Goal: Task Accomplishment & Management: Complete application form

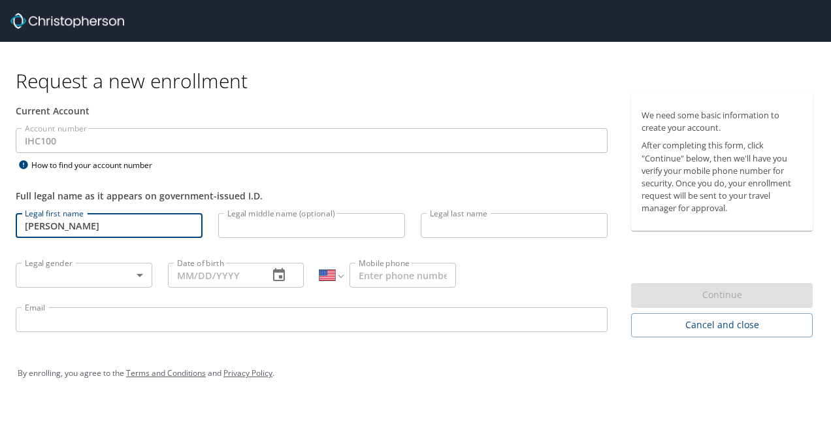
select select "US"
type input "Heather"
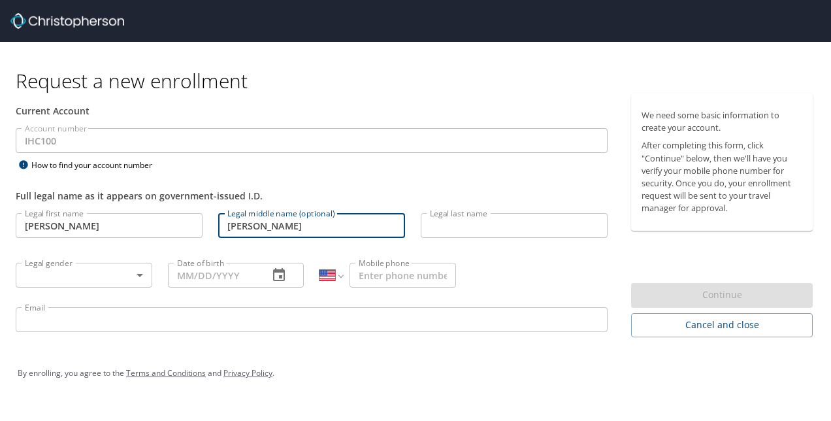
type input "Lynn"
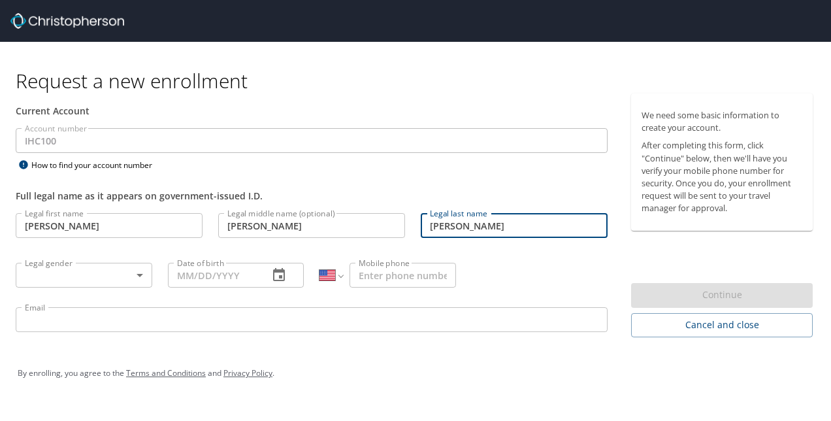
type input "Pearson"
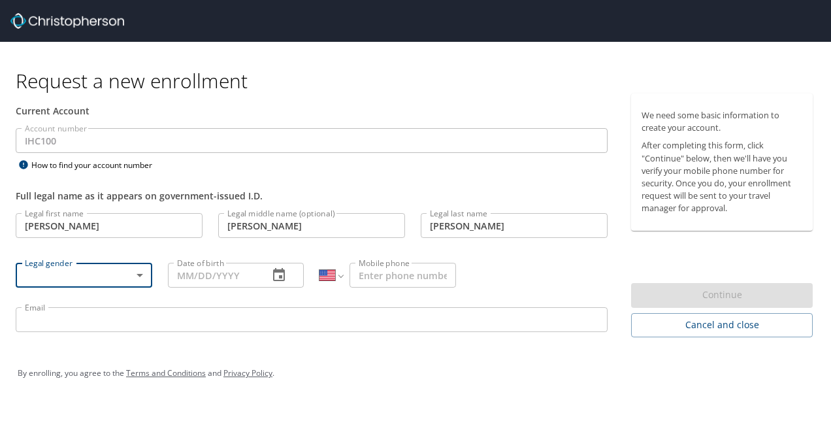
click at [137, 273] on body "Request a new enrollment Current Account Account number IHC100 Account number H…" at bounding box center [415, 210] width 831 height 421
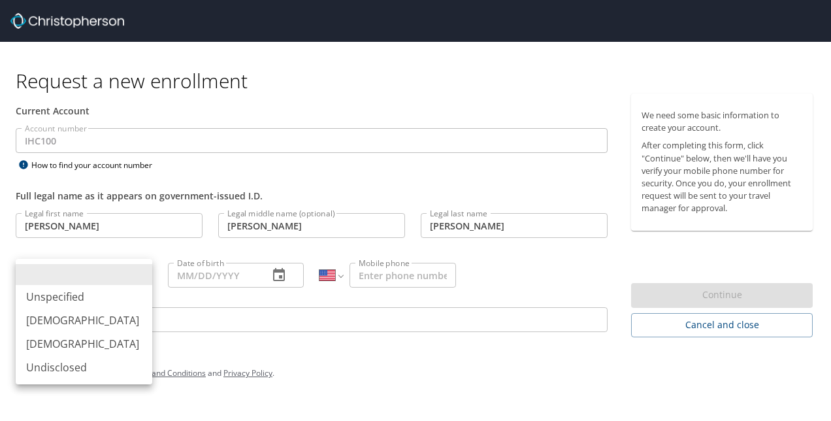
click at [81, 350] on li "Female" at bounding box center [84, 344] width 137 height 24
type input "Female"
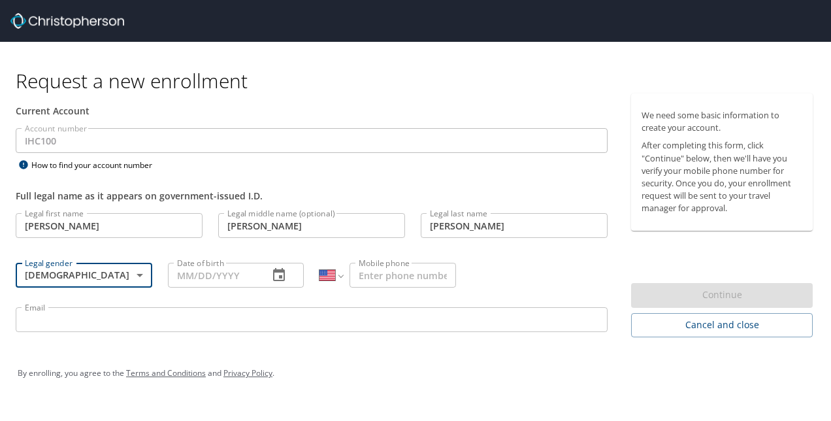
click at [191, 276] on input "Date of birth" at bounding box center [213, 275] width 91 height 25
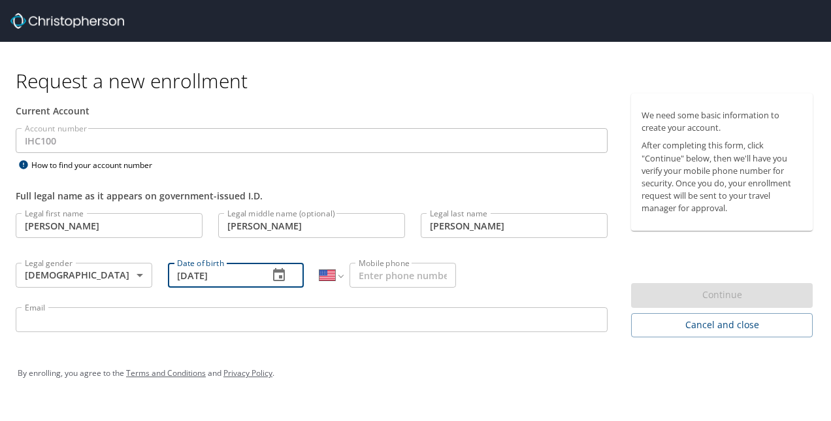
type input "11/24/1987"
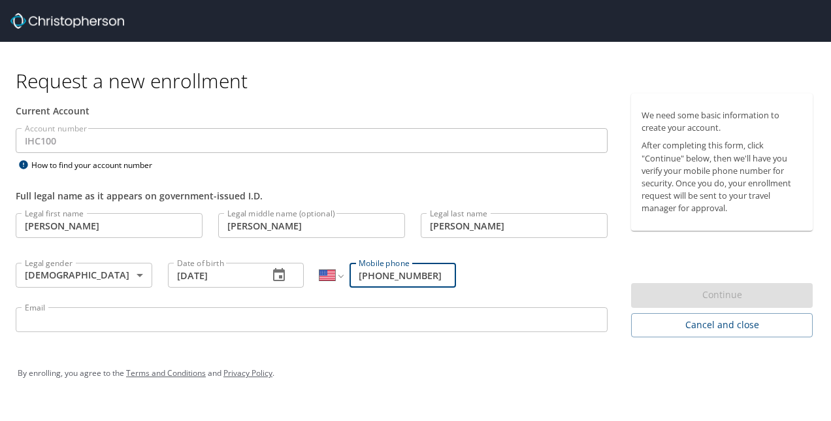
type input "(716) 698-4987"
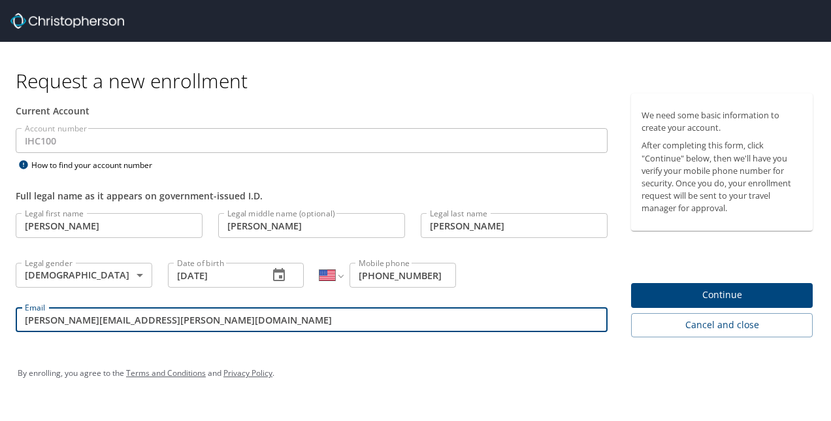
type input "heather.pearson@imail.org"
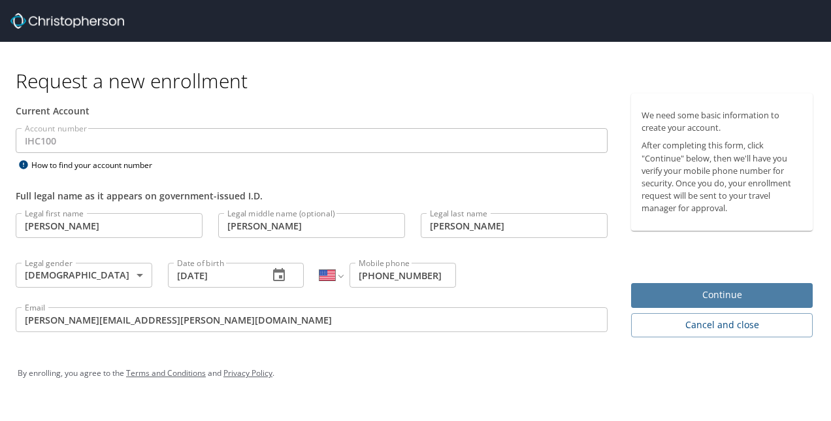
click at [727, 295] on span "Continue" at bounding box center [722, 295] width 161 height 16
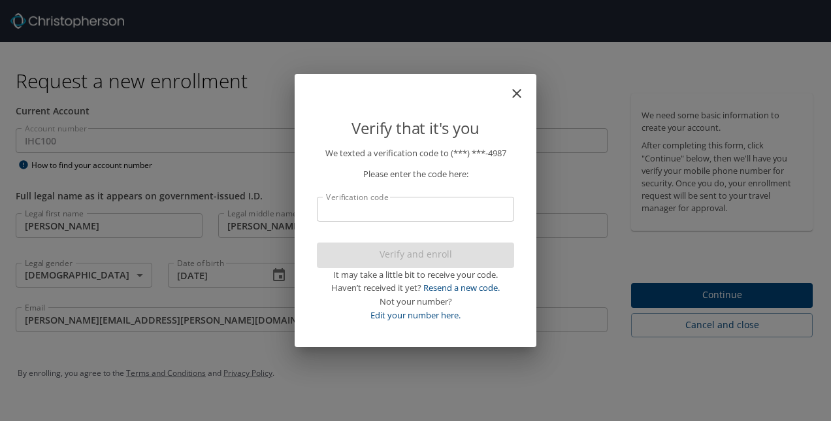
click at [393, 208] on input "Verification code" at bounding box center [415, 209] width 197 height 25
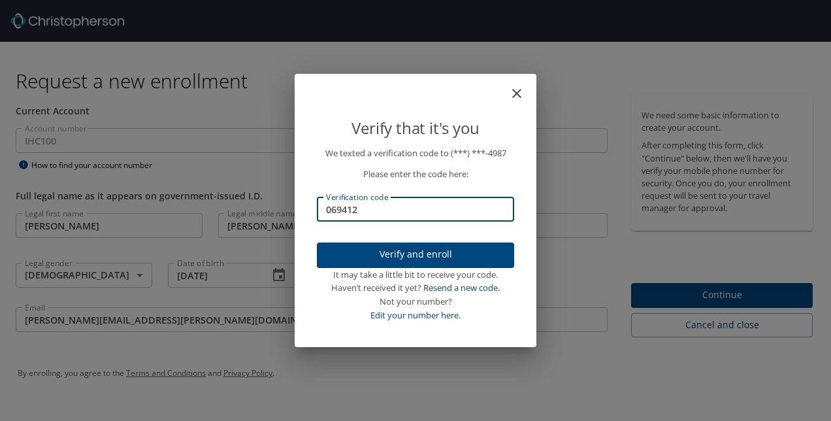
type input "069412"
click at [403, 252] on span "Verify and enroll" at bounding box center [415, 254] width 176 height 16
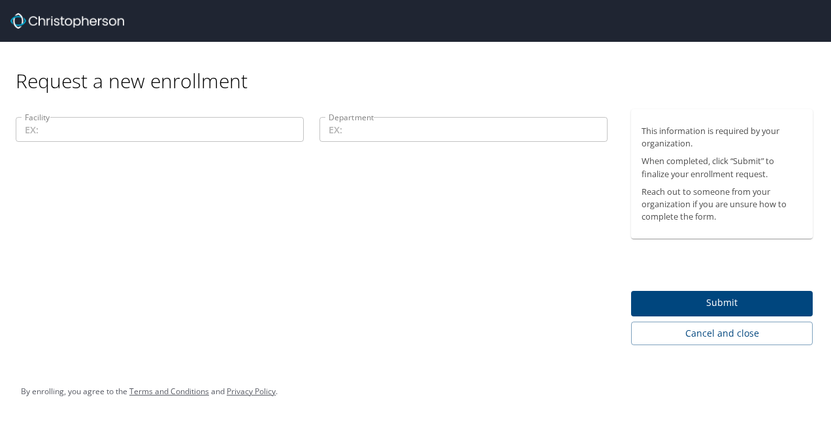
click at [193, 133] on input "Facility" at bounding box center [160, 129] width 288 height 25
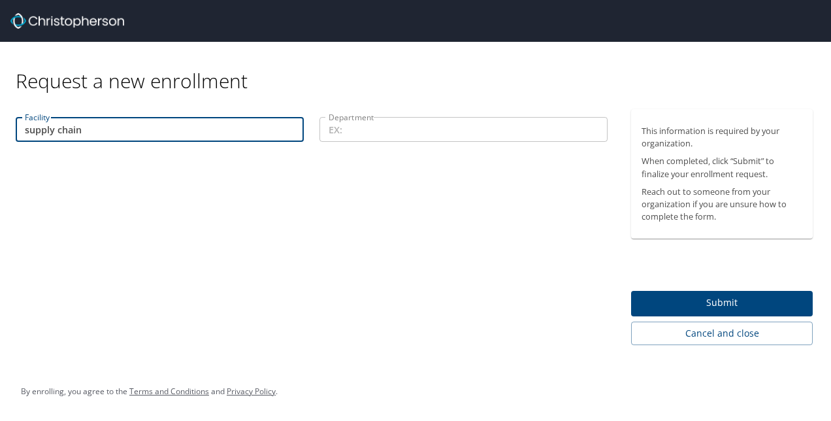
type input "supply chain"
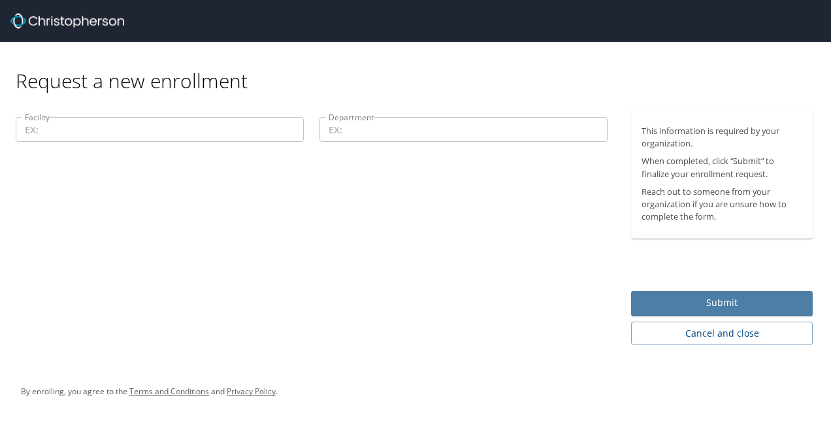
click at [707, 295] on span "Submit" at bounding box center [722, 303] width 161 height 16
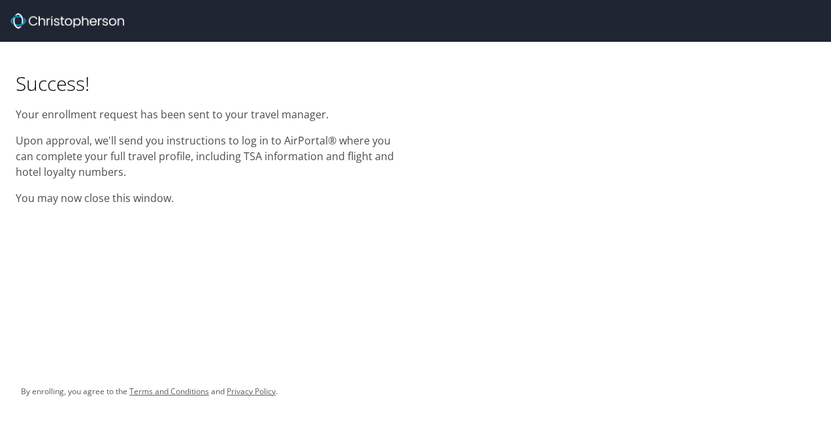
click at [318, 217] on div "Success! Your enrollment request has been sent to your travel manager. Upon app…" at bounding box center [415, 210] width 831 height 421
click at [95, 22] on img at bounding box center [67, 21] width 114 height 16
drag, startPoint x: 183, startPoint y: 118, endPoint x: 310, endPoint y: 116, distance: 127.4
click at [310, 116] on p "Your enrollment request has been sent to your travel manager." at bounding box center [208, 115] width 384 height 16
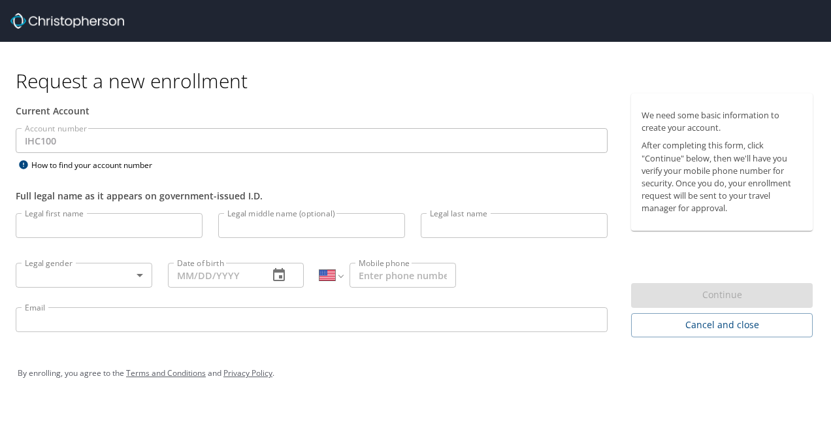
select select "US"
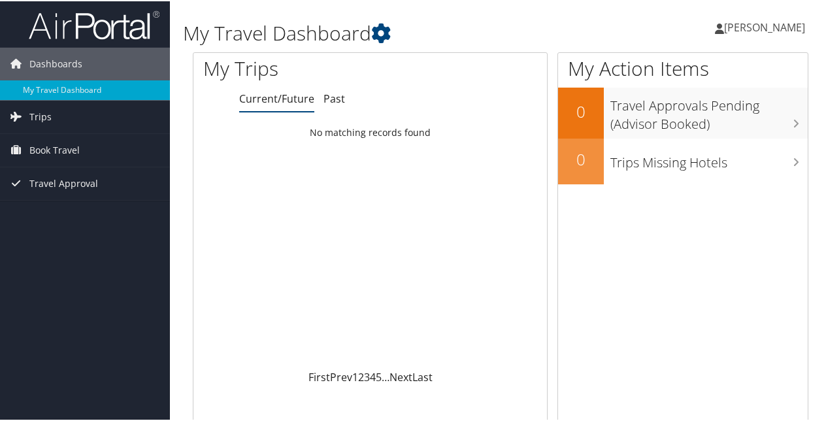
click at [724, 22] on span "[PERSON_NAME]" at bounding box center [764, 26] width 81 height 14
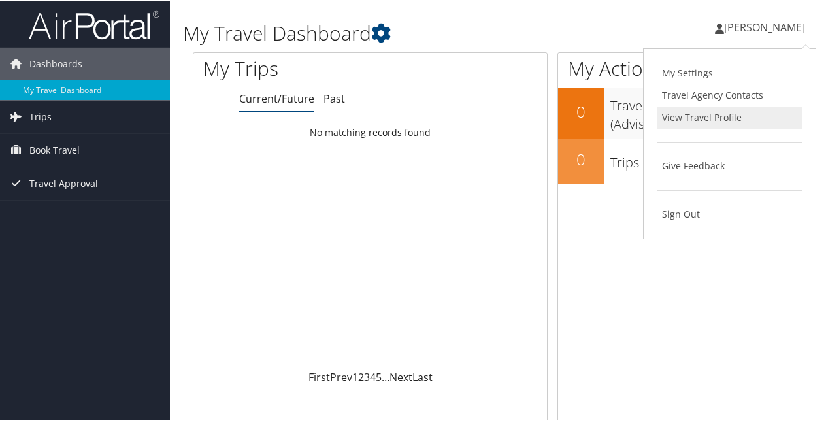
click at [699, 115] on link "View Travel Profile" at bounding box center [730, 116] width 146 height 22
